Goal: Transaction & Acquisition: Purchase product/service

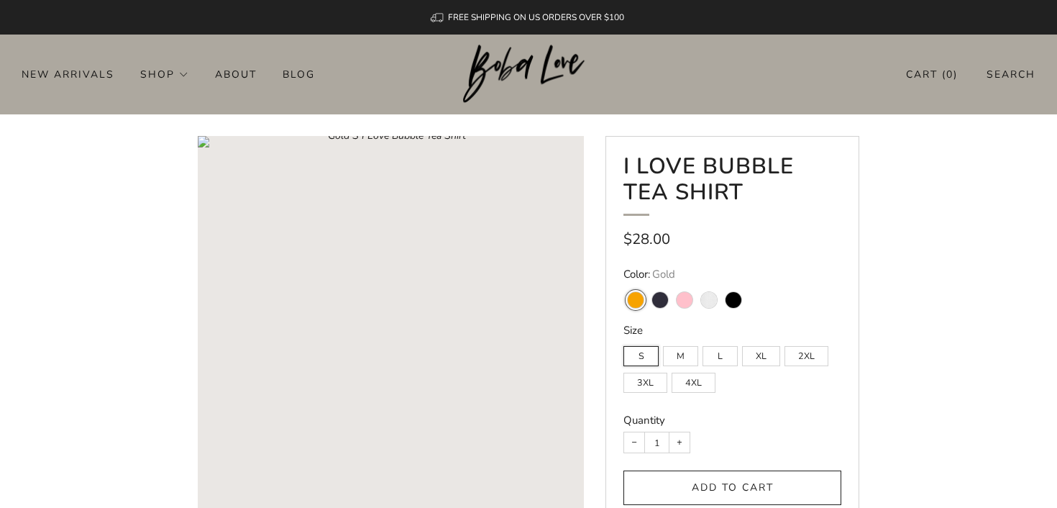
click at [688, 301] on variant-swatch "Pink" at bounding box center [685, 300] width 16 height 16
click at [672, 283] on input "Pink" at bounding box center [672, 283] width 1 height 1
radio input "true"
click at [708, 301] on variant-swatch "White" at bounding box center [709, 300] width 16 height 16
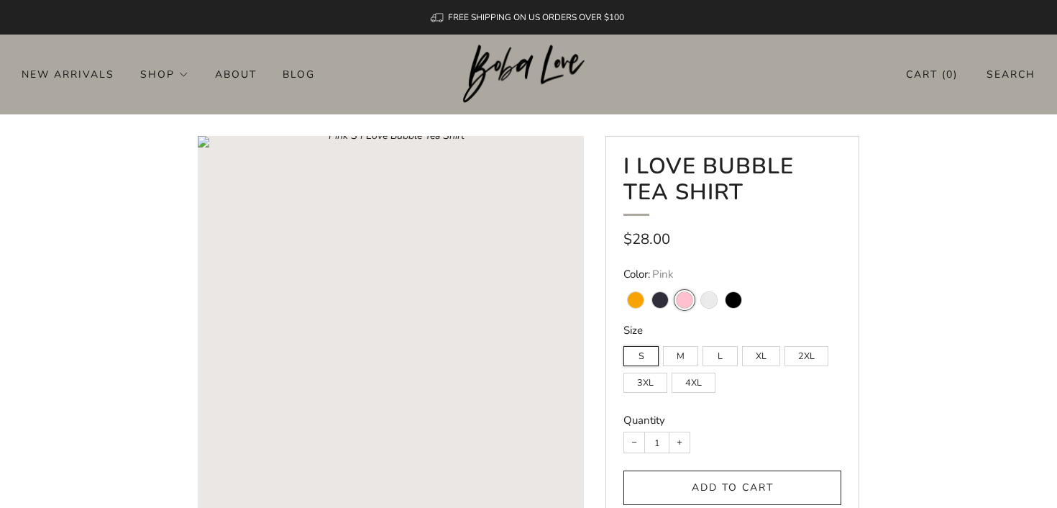
click at [697, 283] on input "White" at bounding box center [696, 283] width 1 height 1
radio input "true"
